Goal: Task Accomplishment & Management: Manage account settings

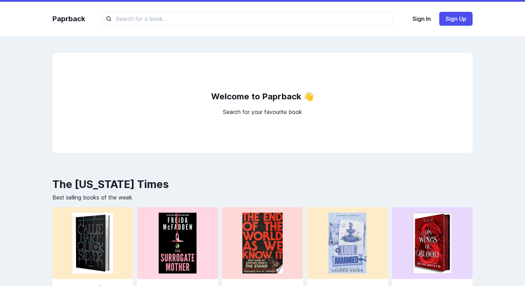
click at [426, 11] on div "Paprback Sign In Sign Up" at bounding box center [262, 19] width 434 height 34
click at [421, 20] on button "Sign In" at bounding box center [422, 19] width 30 height 14
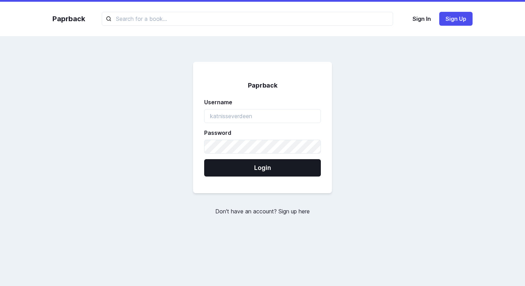
type input "s"
type input "llas"
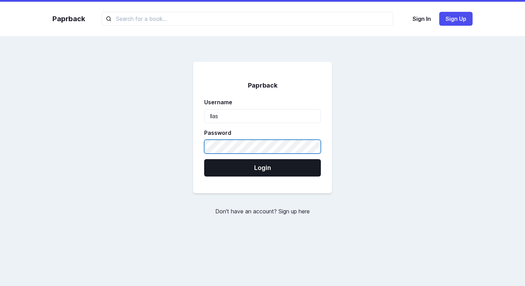
click at [204, 159] on button "Login" at bounding box center [262, 167] width 117 height 17
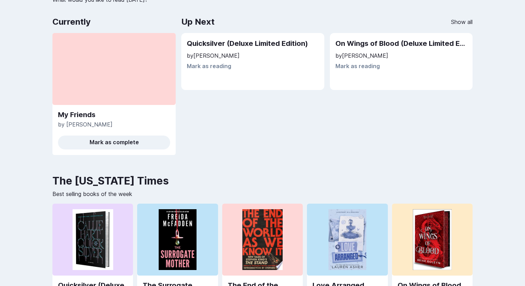
scroll to position [77, 0]
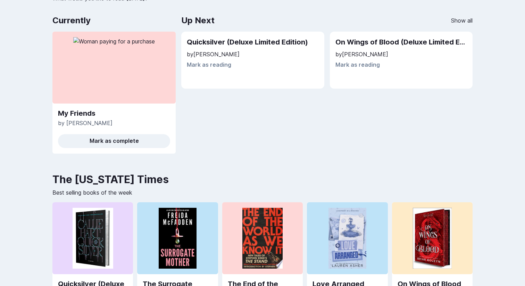
click at [232, 72] on div "Quicksilver (Deluxe Limited Edition) by [PERSON_NAME] Mark as reading" at bounding box center [252, 60] width 143 height 57
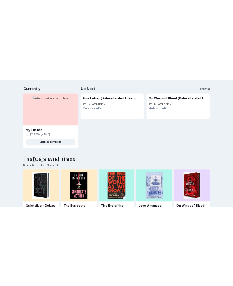
scroll to position [75, 0]
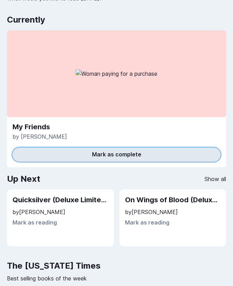
click at [165, 155] on button "Mark as complete" at bounding box center [117, 155] width 208 height 14
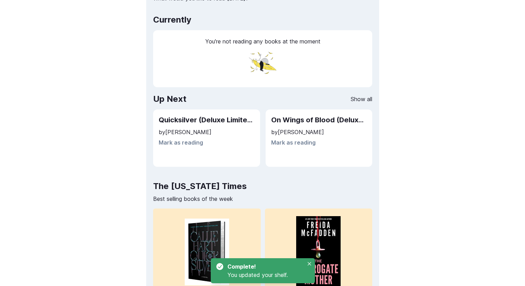
scroll to position [77, 0]
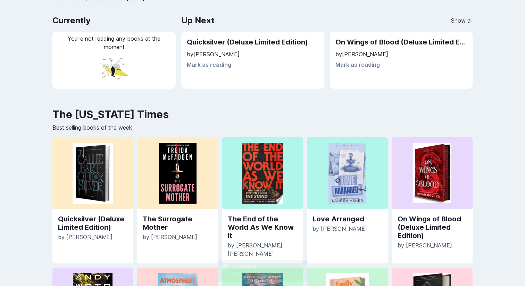
click at [360, 90] on div "Up Next Show all Quicksilver (Deluxe Limited Edition) by [PERSON_NAME] Mark as …" at bounding box center [326, 54] width 291 height 81
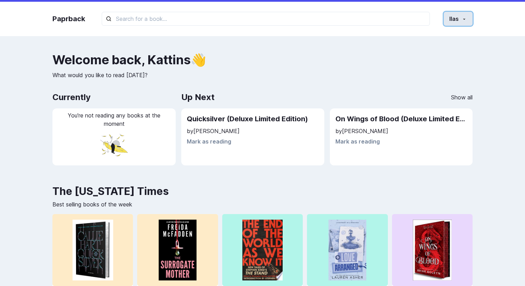
click at [459, 22] on button "llas" at bounding box center [458, 19] width 29 height 14
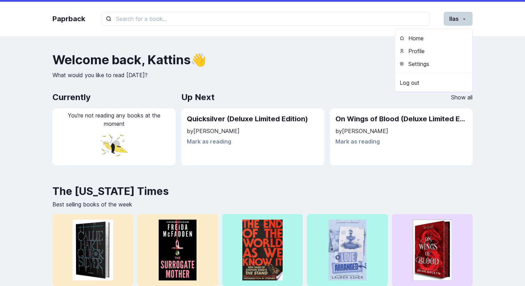
click at [300, 165] on div "Quicksilver (Deluxe Limited Edition) by [PERSON_NAME] Mark as reading" at bounding box center [252, 136] width 143 height 57
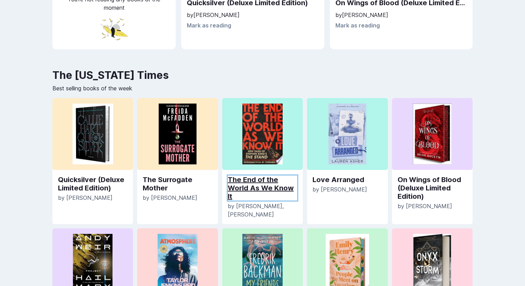
click at [264, 184] on link "The End of the World As We Know It" at bounding box center [262, 187] width 69 height 25
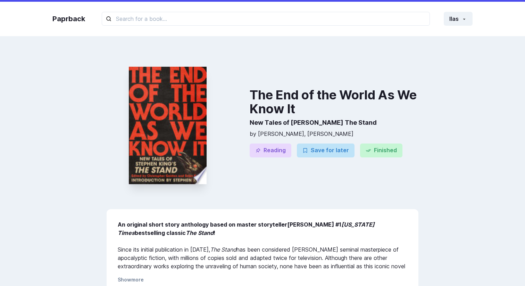
click at [262, 213] on div "An original short story anthology based on master storyteller [PERSON_NAME] #1 …" at bounding box center [263, 267] width 312 height 117
click at [376, 105] on h3 "The End of the World As We Know It" at bounding box center [334, 102] width 169 height 28
click at [384, 95] on h3 "The End of the World As We Know It" at bounding box center [334, 102] width 169 height 28
click at [466, 17] on icon "button" at bounding box center [465, 19] width 6 height 6
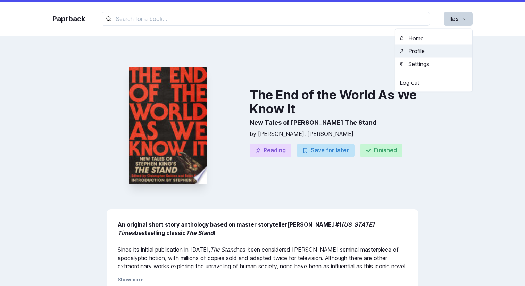
click at [419, 53] on button "Profile" at bounding box center [433, 50] width 77 height 13
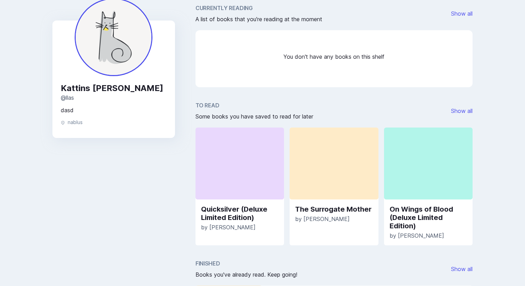
scroll to position [57, 0]
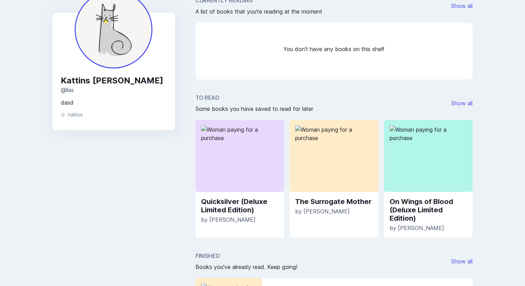
click at [259, 88] on div "Currently Reading A list of books that you're reading at the moment Show all Yo…" at bounding box center [334, 211] width 277 height 431
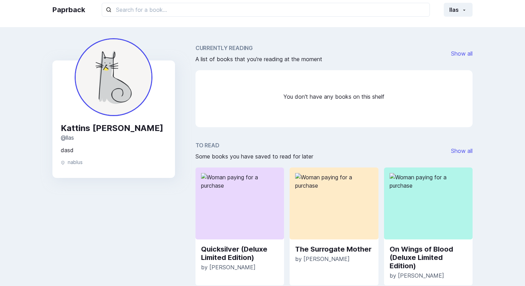
scroll to position [0, 0]
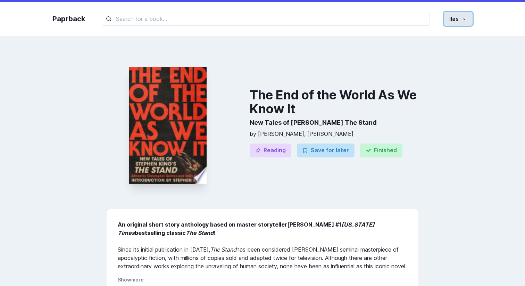
click at [472, 23] on button "llas" at bounding box center [458, 19] width 29 height 14
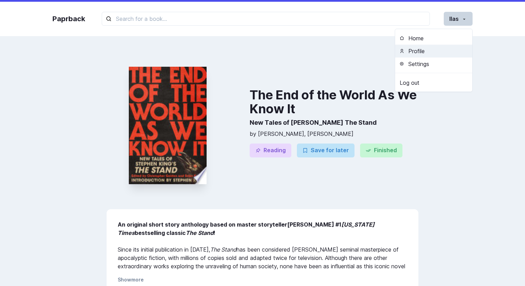
click at [431, 56] on button "Profile" at bounding box center [433, 50] width 77 height 13
